Goal: Task Accomplishment & Management: Complete application form

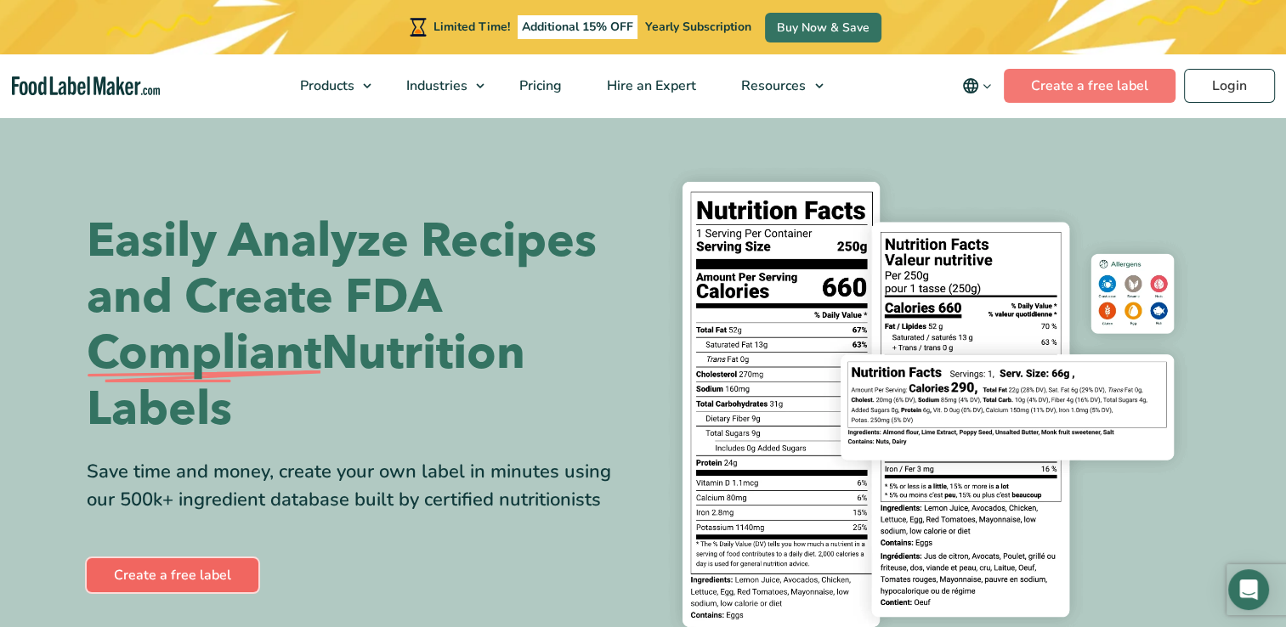
click at [227, 566] on link "Create a free label" at bounding box center [173, 575] width 172 height 34
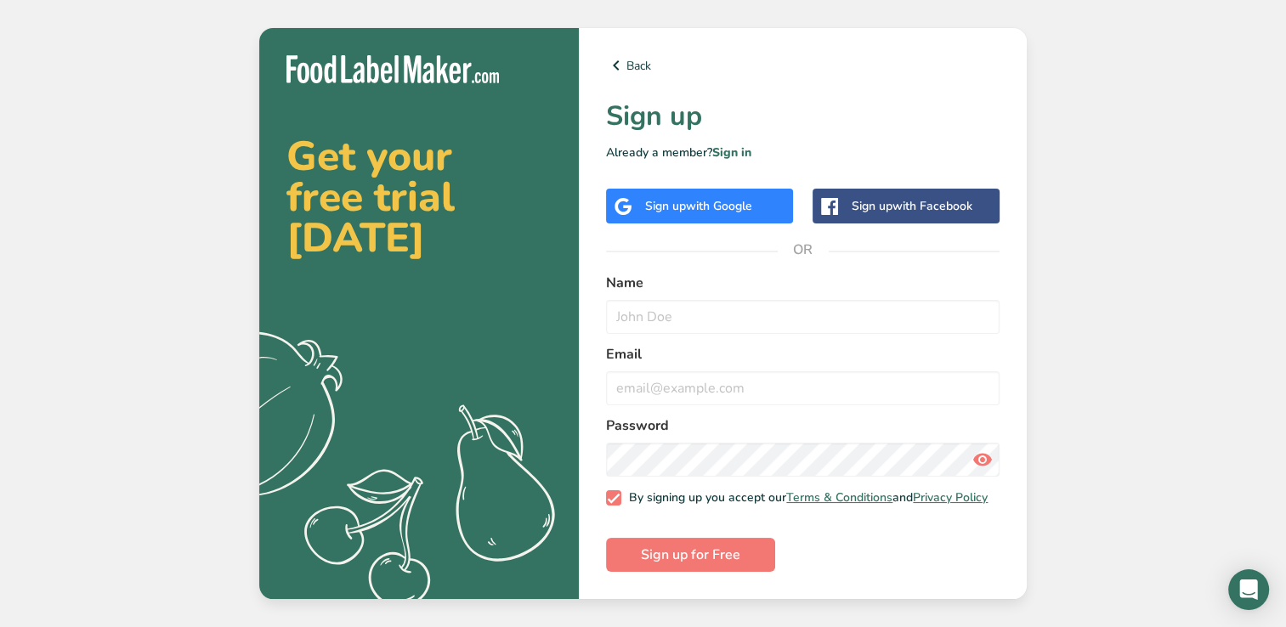
click at [697, 204] on span "with Google" at bounding box center [719, 206] width 66 height 16
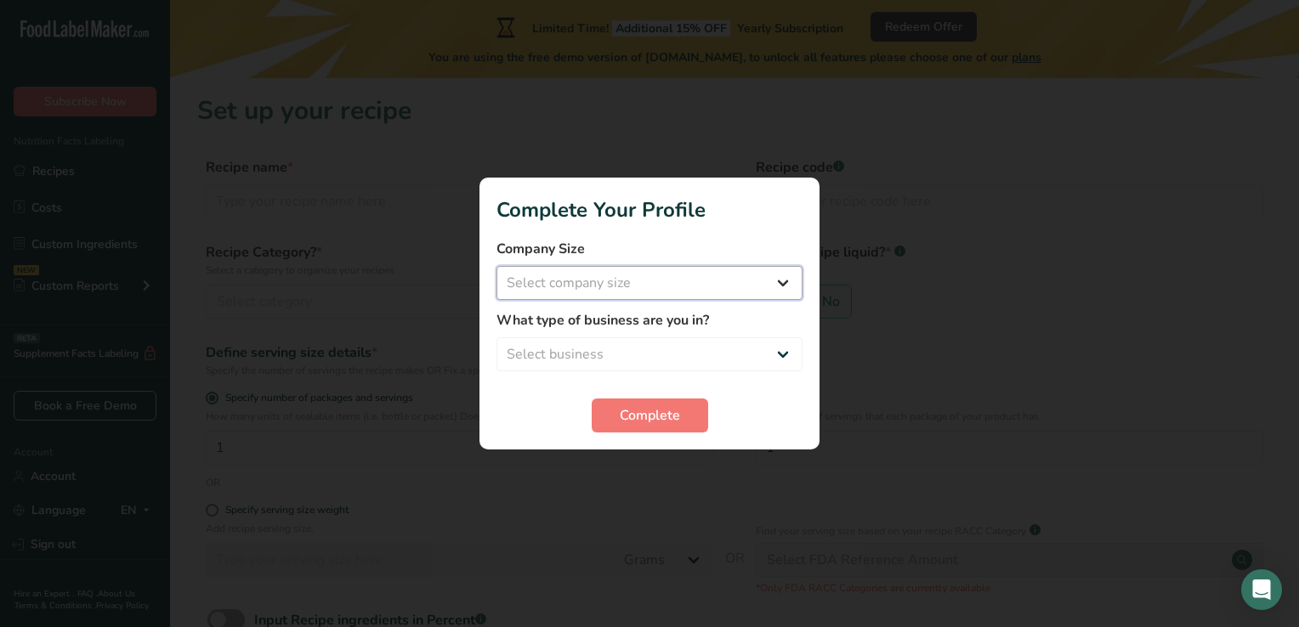
click at [680, 287] on select "Select company size Fewer than 10 Employees 10 to 50 Employees 51 to 500 Employ…" at bounding box center [649, 283] width 306 height 34
select select "1"
click at [496, 266] on select "Select company size Fewer than 10 Employees 10 to 50 Employees 51 to 500 Employ…" at bounding box center [649, 283] width 306 height 34
click at [656, 347] on select "Select business Packaged Food Manufacturer Restaurant & Cafe Bakery Meal Plans …" at bounding box center [649, 354] width 306 height 34
select select "3"
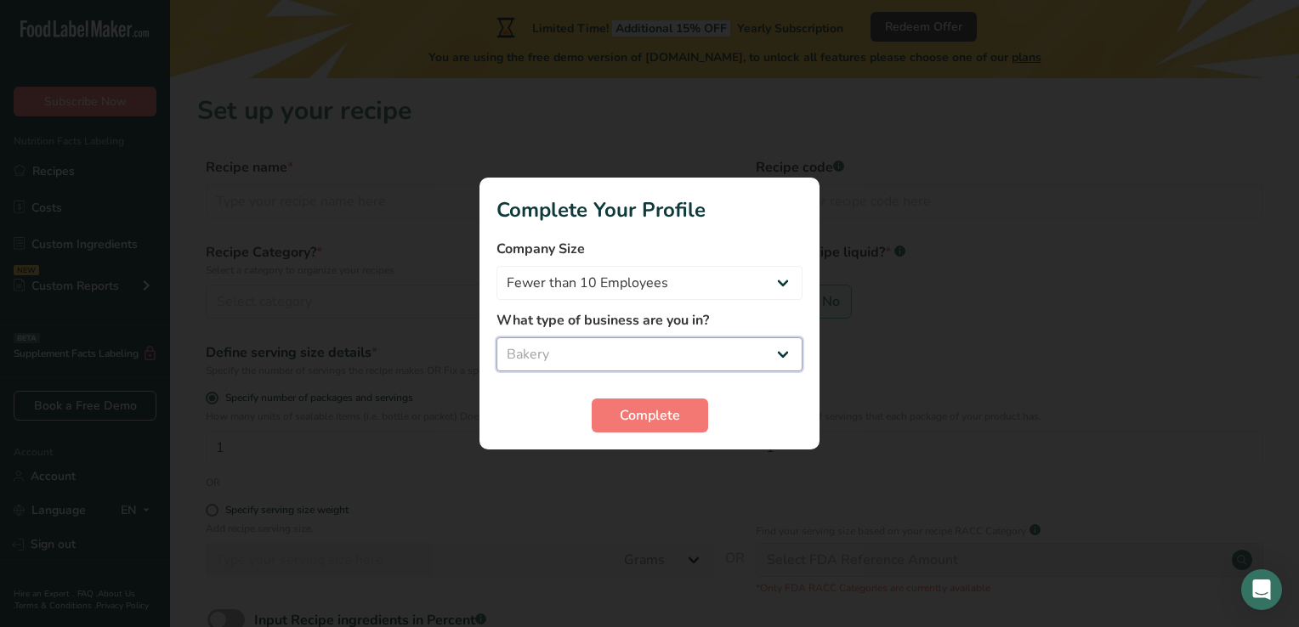
click at [496, 337] on select "Select business Packaged Food Manufacturer Restaurant & Cafe Bakery Meal Plans …" at bounding box center [649, 354] width 306 height 34
click at [624, 410] on span "Complete" at bounding box center [650, 415] width 60 height 20
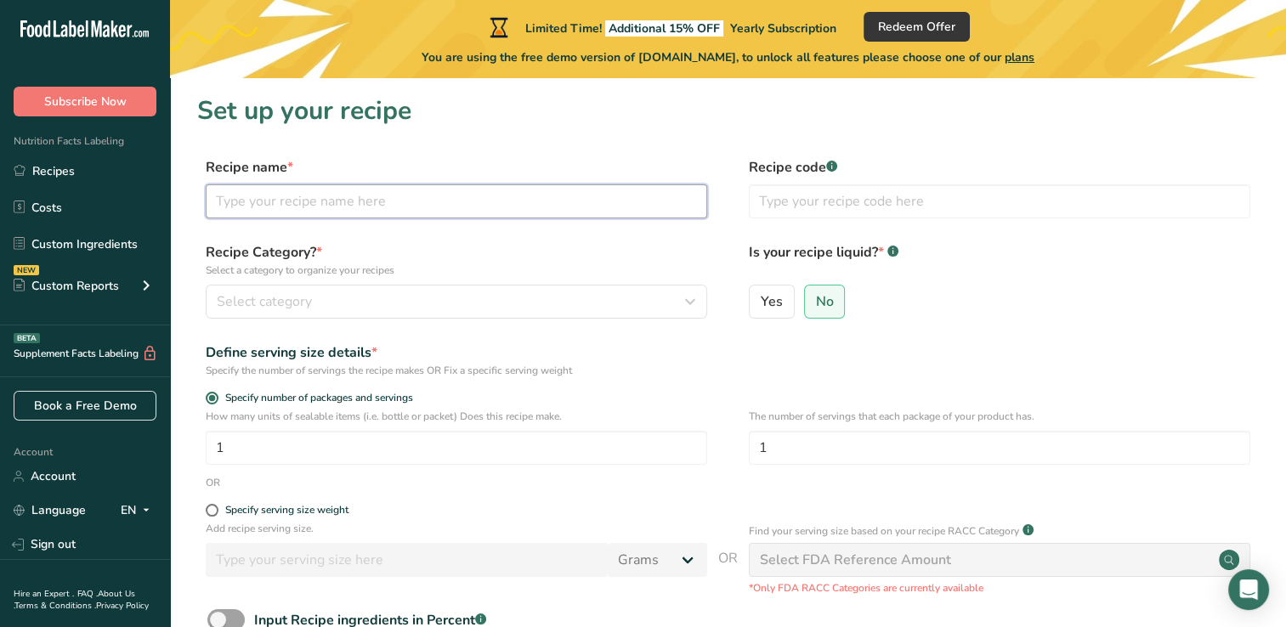
click at [364, 207] on input "text" at bounding box center [456, 201] width 501 height 34
click at [784, 198] on input "text" at bounding box center [999, 201] width 501 height 34
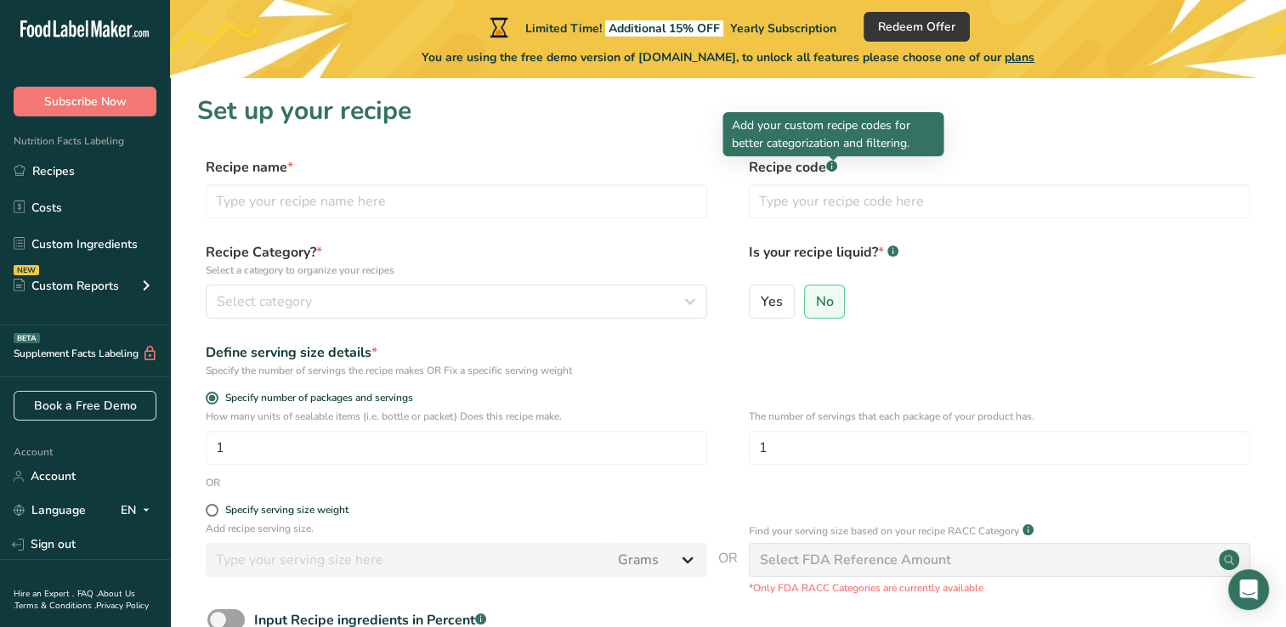
click at [835, 165] on div at bounding box center [833, 160] width 8 height 8
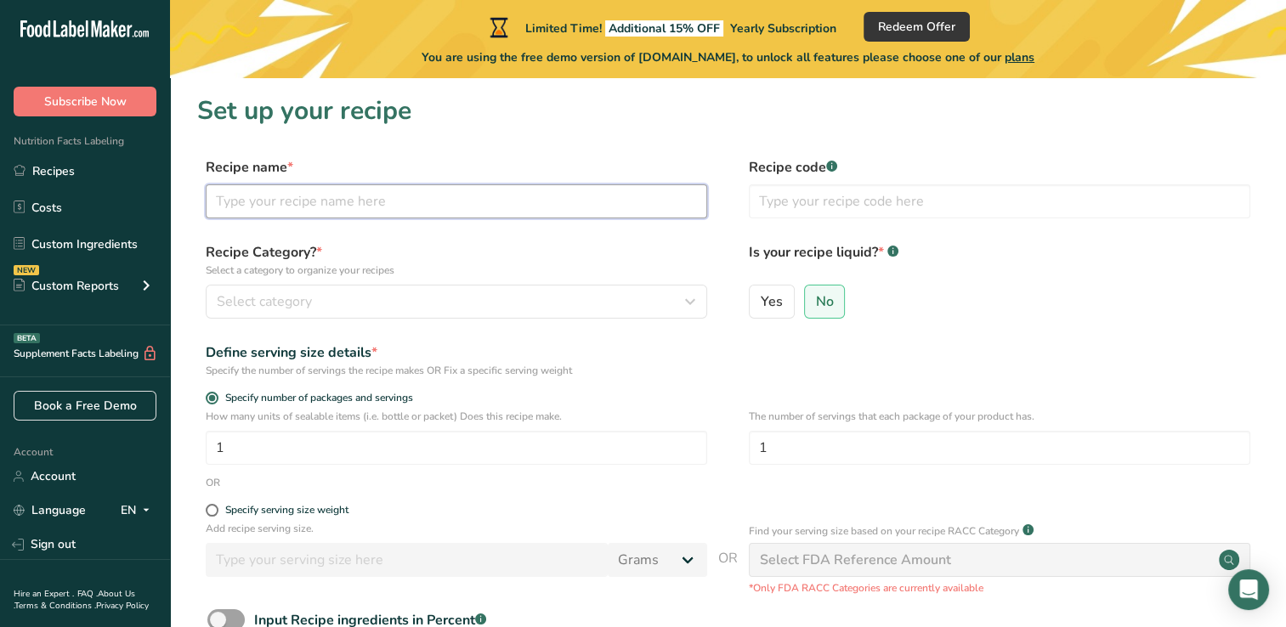
click at [553, 194] on input "text" at bounding box center [456, 201] width 501 height 34
type input "strawberry cheesecake"
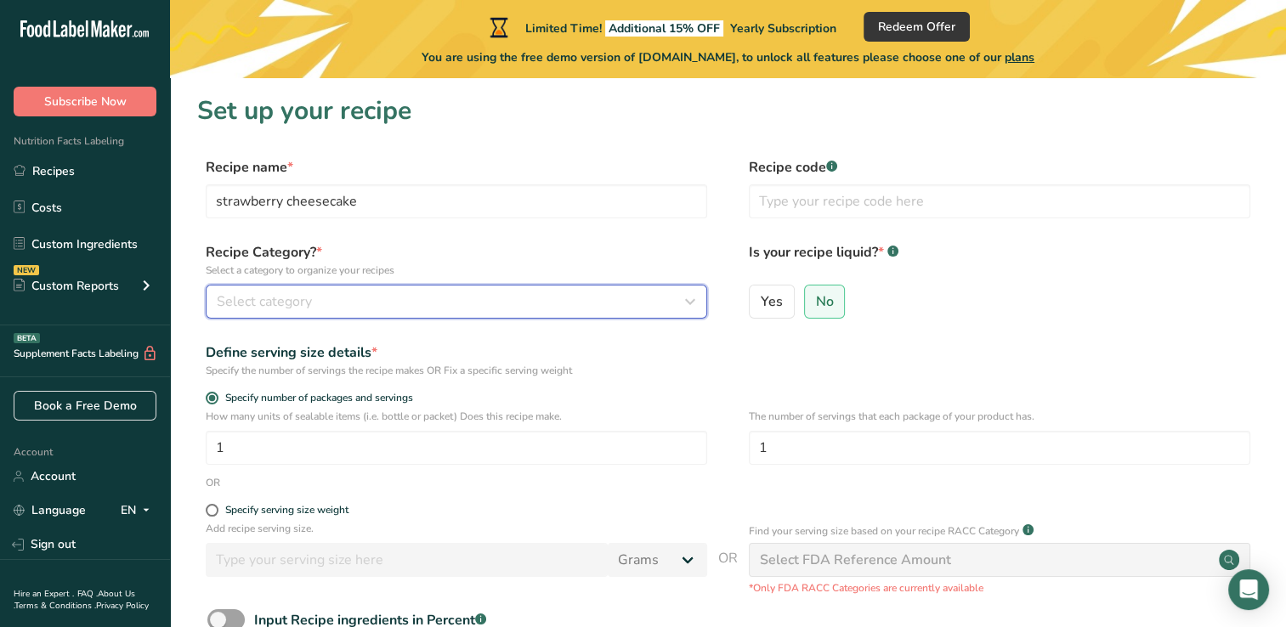
click at [405, 294] on div "Select category" at bounding box center [451, 301] width 469 height 20
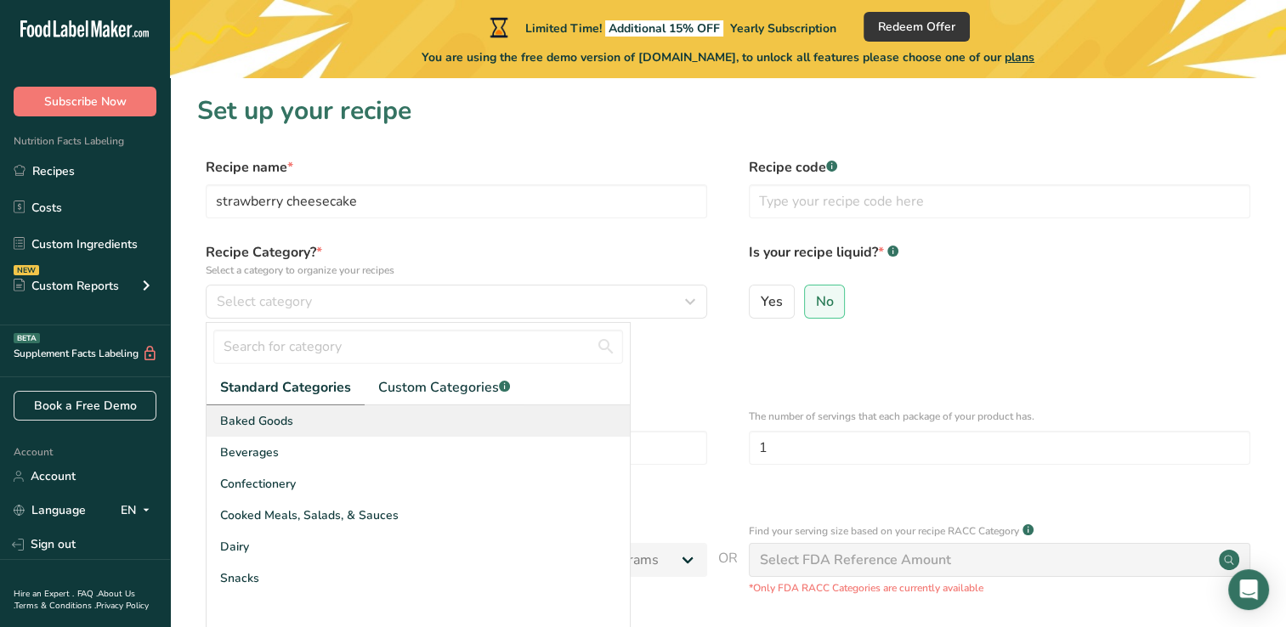
click at [339, 427] on div "Baked Goods" at bounding box center [418, 420] width 423 height 31
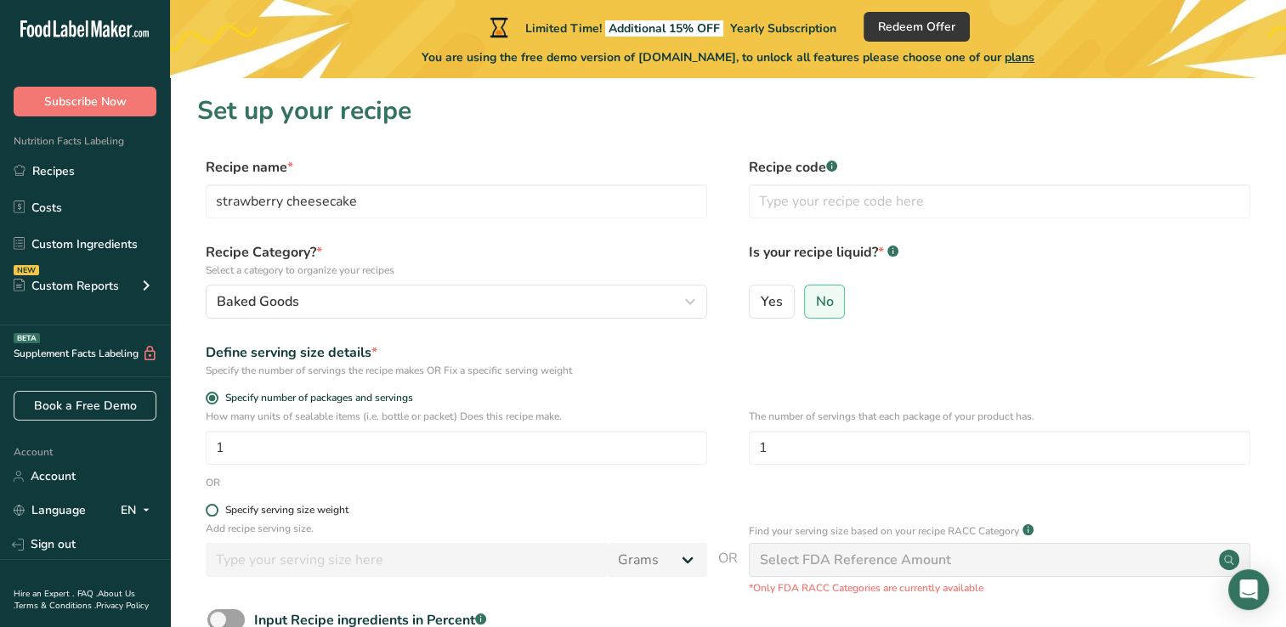
click at [306, 504] on div "Specify serving size weight" at bounding box center [286, 510] width 123 height 13
click at [217, 505] on input "Specify serving size weight" at bounding box center [211, 510] width 11 height 11
radio input "true"
radio input "false"
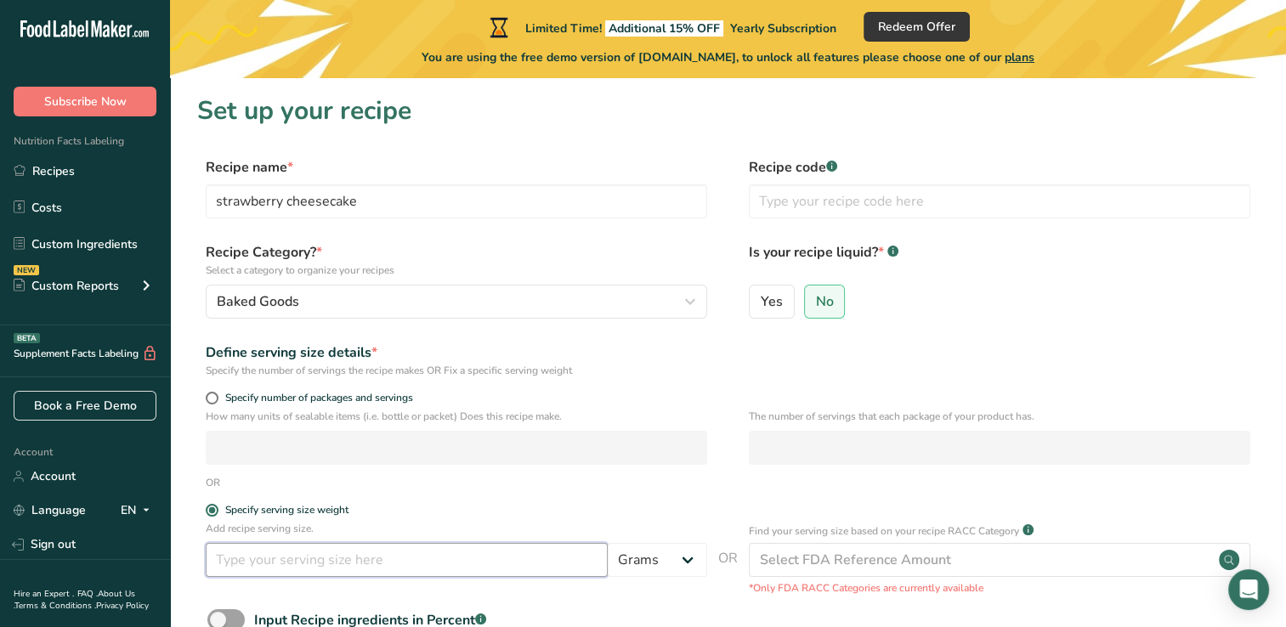
click at [281, 563] on input "number" at bounding box center [407, 560] width 402 height 34
click at [653, 554] on select "Grams kg mg mcg lb oz l mL fl oz tbsp tsp cup qt gallon" at bounding box center [657, 560] width 99 height 34
click at [556, 249] on label "Recipe Category? * Select a category to organize your recipes" at bounding box center [456, 260] width 501 height 36
